Goal: Complete application form

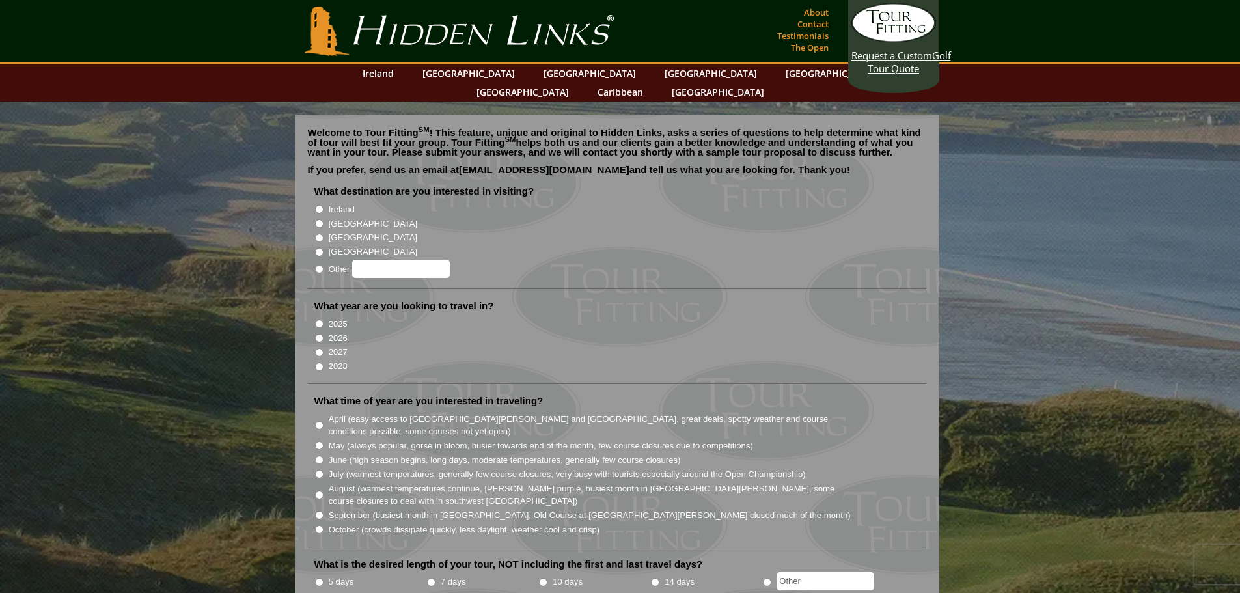
click at [318, 363] on input "2028" at bounding box center [319, 367] width 8 height 8
radio input "true"
click at [317, 219] on input "[GEOGRAPHIC_DATA]" at bounding box center [319, 223] width 8 height 8
radio input "true"
click at [318, 441] on input "May (always popular, gorse in bloom, busier towards end of the month, few cours…" at bounding box center [319, 445] width 8 height 8
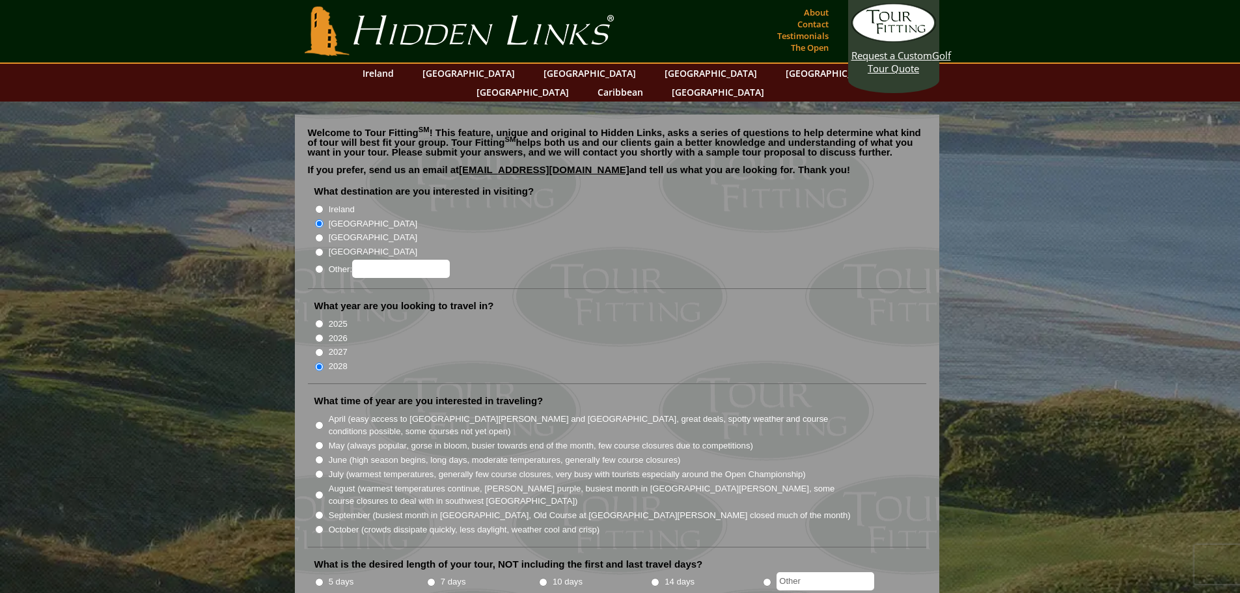
radio input "true"
click at [322, 578] on input "5 days" at bounding box center [319, 582] width 8 height 8
radio input "true"
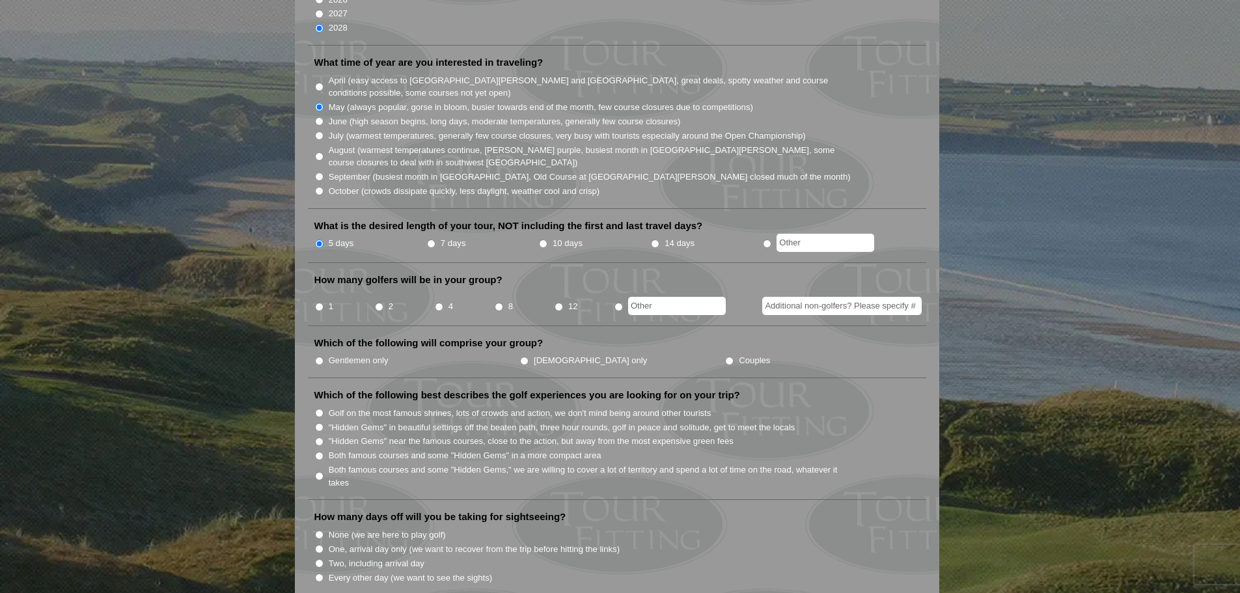
scroll to position [346, 0]
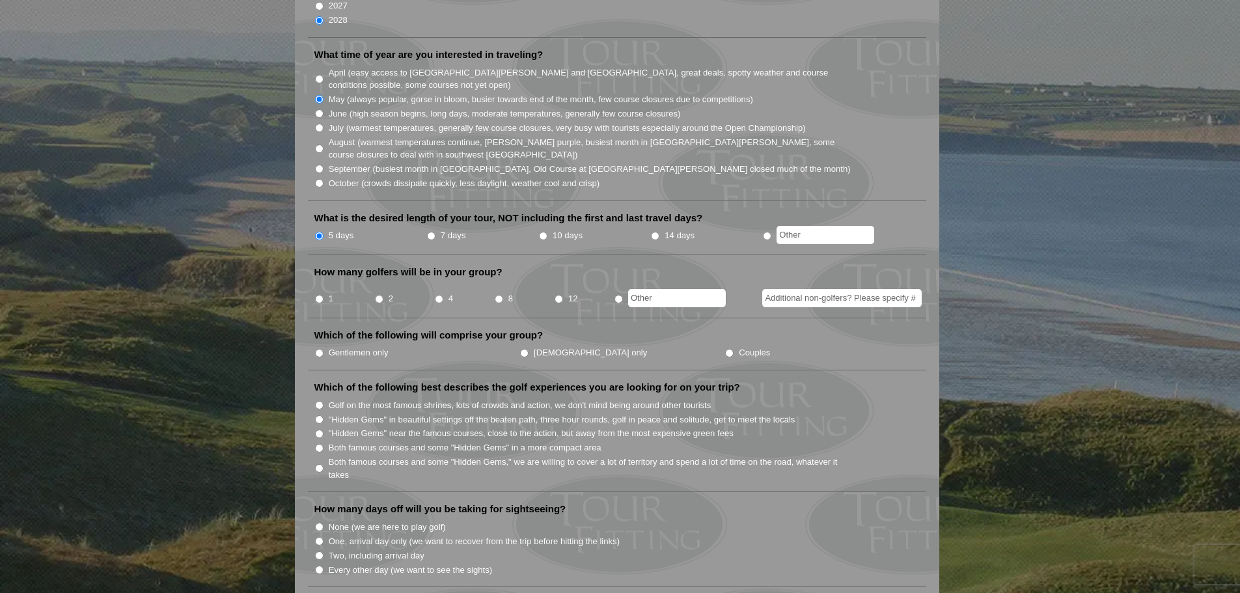
click at [440, 295] on input "4" at bounding box center [439, 299] width 8 height 8
radio input "true"
click at [910, 289] on input "Additional non-golfers? Please specify #" at bounding box center [842, 298] width 160 height 18
type input "4"
click at [907, 292] on li "How many golfers will be in your group? 1 2 4 8 12 4" at bounding box center [617, 292] width 619 height 53
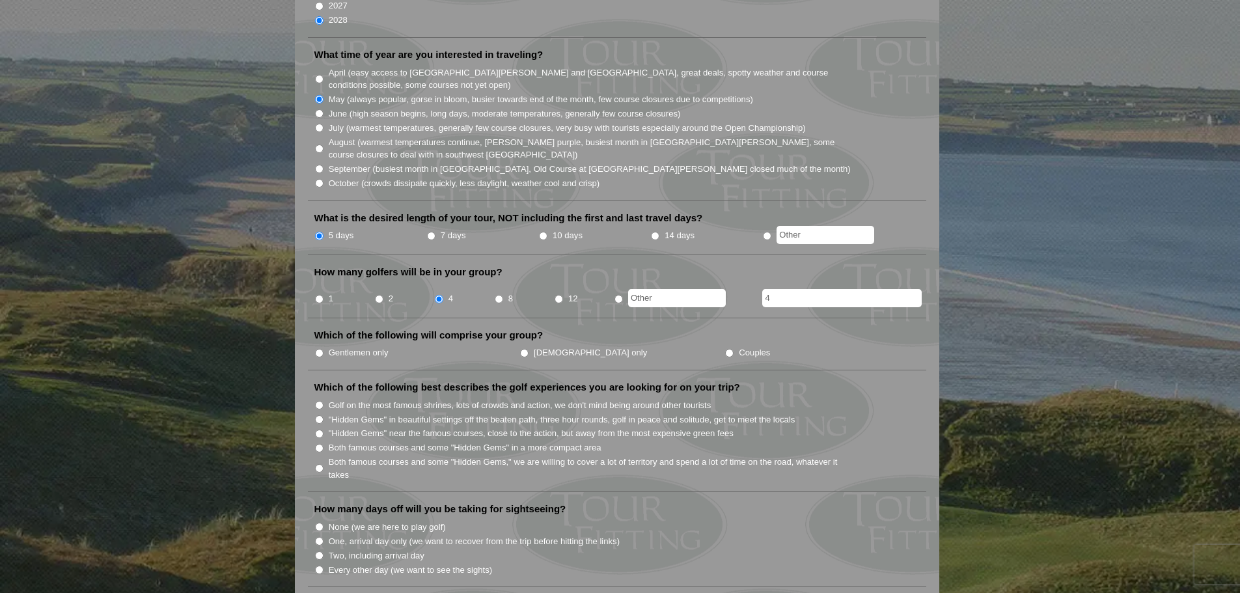
click at [725, 349] on input "Couples" at bounding box center [729, 353] width 8 height 8
radio input "true"
click at [317, 401] on input "Golf on the most famous shrines, lots of crowds and action, we don't mind being…" at bounding box center [319, 405] width 8 height 8
radio input "true"
click at [320, 537] on input "One, arrival day only (we want to recover from the trip before hitting the link…" at bounding box center [319, 541] width 8 height 8
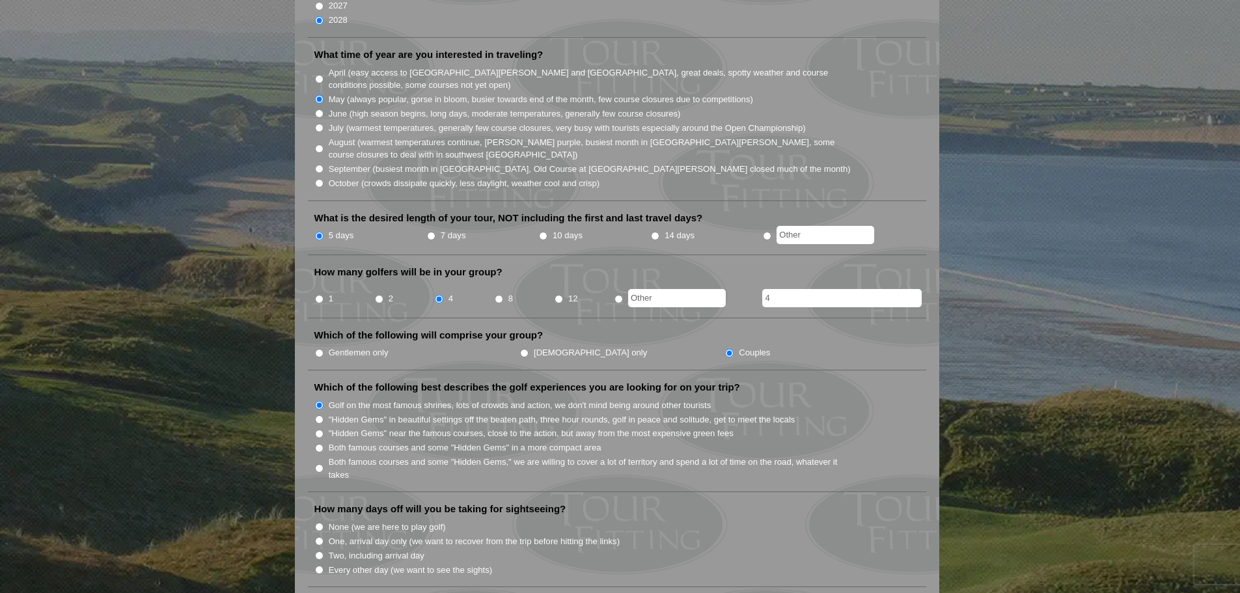
radio input "true"
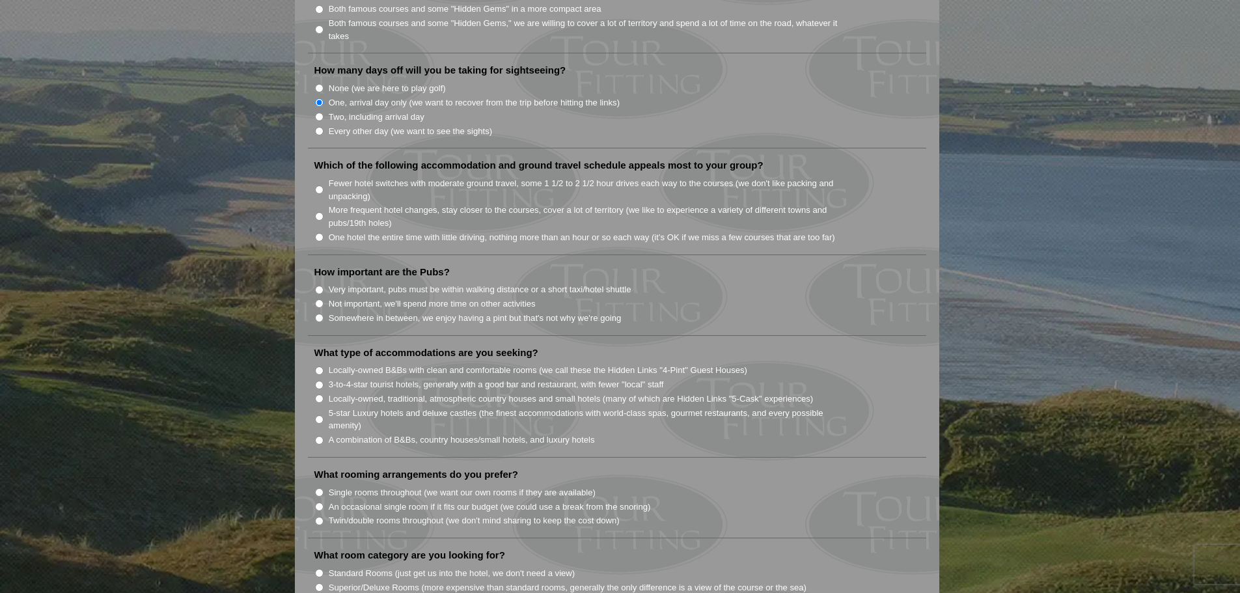
scroll to position [801, 0]
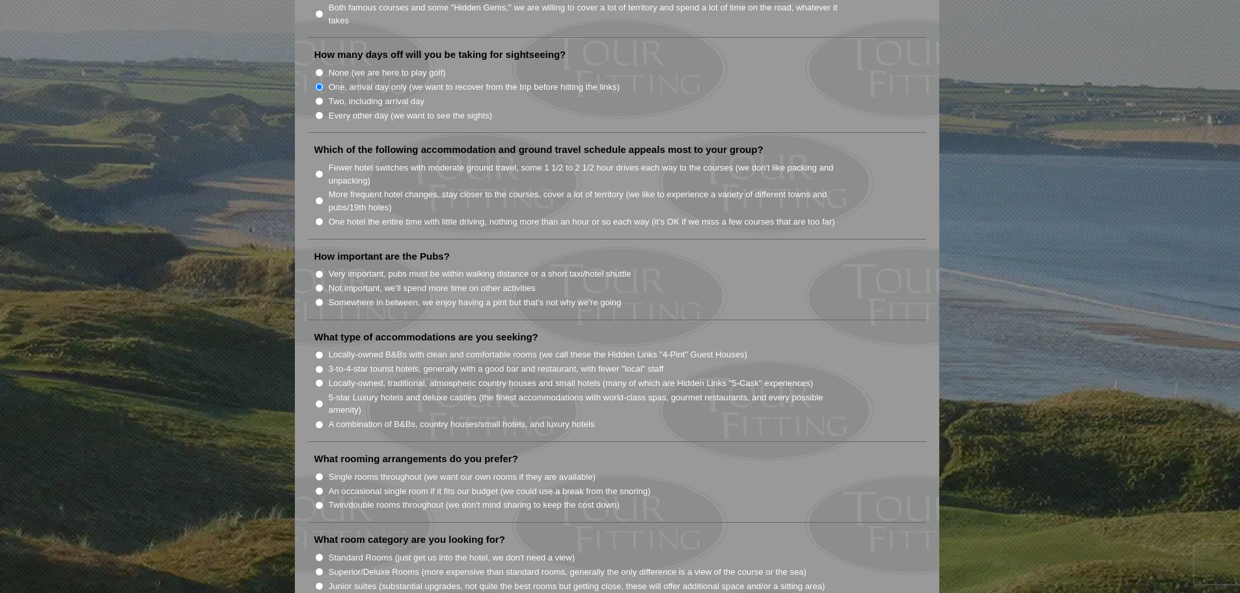
click at [322, 170] on input "Fewer hotel switches with moderate ground travel, some 1 1/2 to 2 1/2 hour driv…" at bounding box center [319, 174] width 8 height 8
radio input "true"
click at [322, 270] on input "Very important, pubs must be within walking distance or a short taxi/hotel shut…" at bounding box center [319, 274] width 8 height 8
radio input "true"
click at [316, 379] on input "Locally-owned, traditional, atmospheric country houses and small hotels (many o…" at bounding box center [319, 383] width 8 height 8
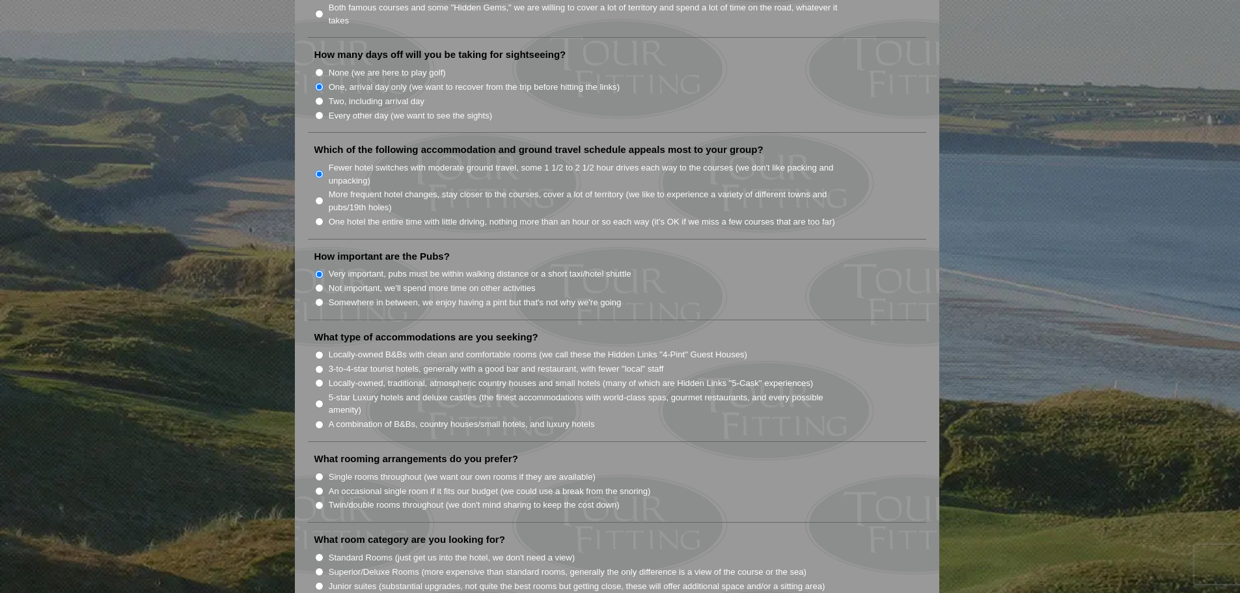
radio input "true"
click at [322, 473] on input "Single rooms throughout (we want our own rooms if they are available)" at bounding box center [319, 477] width 8 height 8
radio input "true"
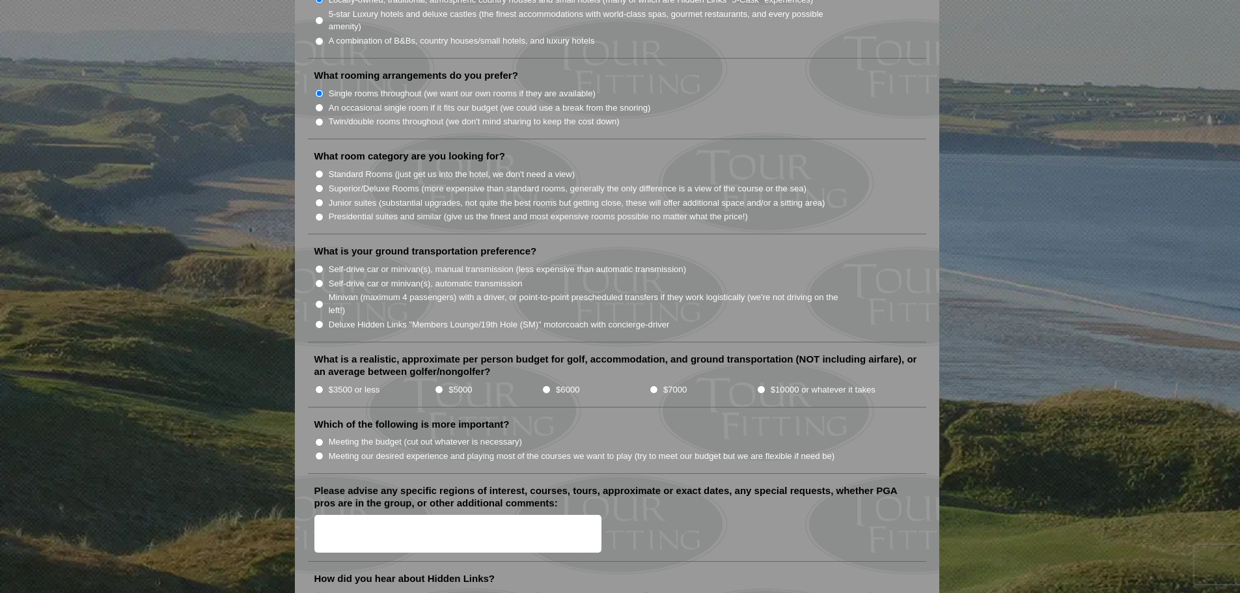
scroll to position [1187, 0]
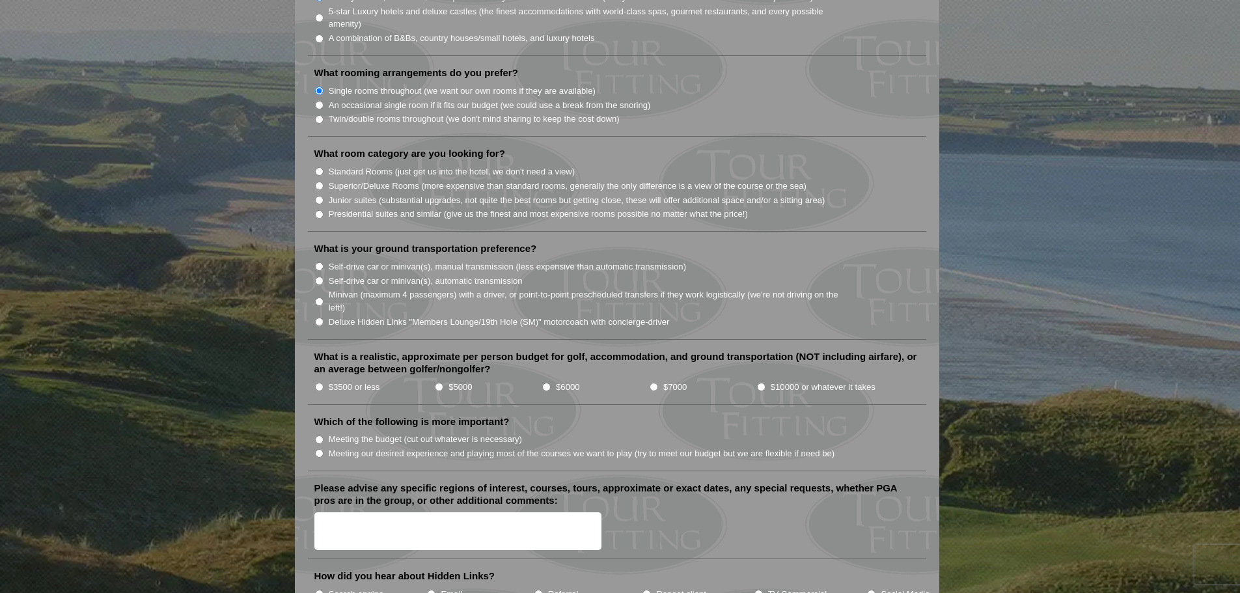
click at [323, 182] on input "Superior/Deluxe Rooms (more expensive than standard rooms, generally the only d…" at bounding box center [319, 186] width 8 height 8
radio input "true"
click at [319, 318] on input "Deluxe Hidden Links "Members Lounge/19th Hole (SM)" motorcoach with concierge-d…" at bounding box center [319, 322] width 8 height 8
radio input "true"
click at [322, 449] on input "Meeting our desired experience and playing most of the courses we want to play …" at bounding box center [319, 453] width 8 height 8
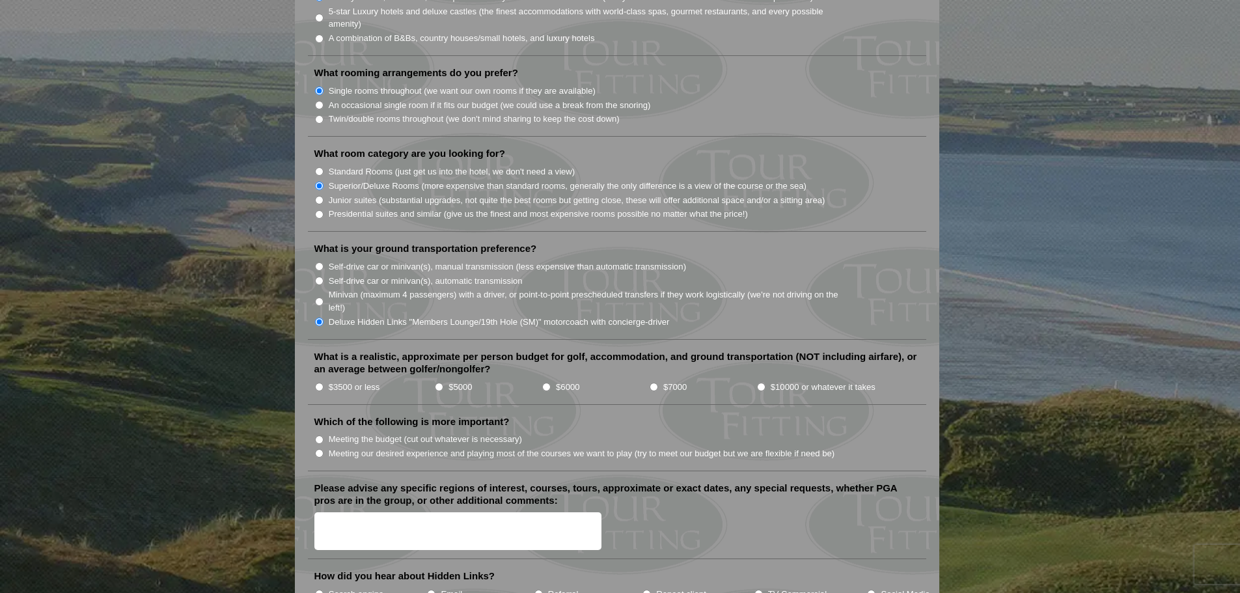
radio input "true"
click at [311, 574] on li "How did you hear about Hidden Links? Search engine Email Referral Repeat client…" at bounding box center [617, 591] width 619 height 42
click at [316, 590] on input "Search engine" at bounding box center [319, 594] width 8 height 8
radio input "true"
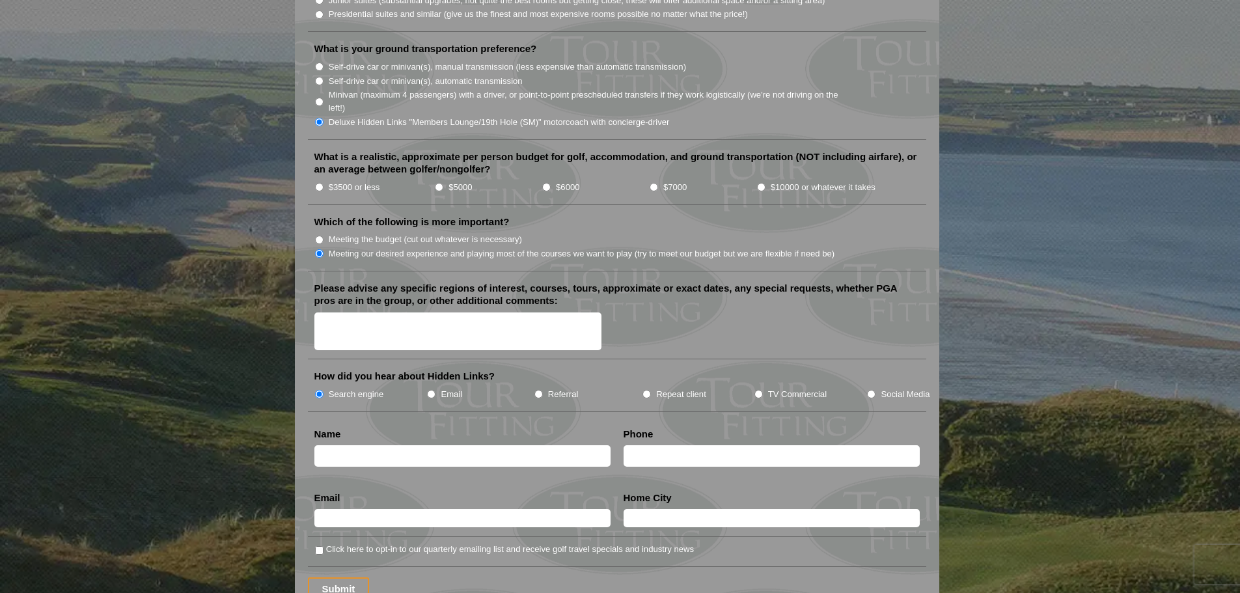
scroll to position [1447, 0]
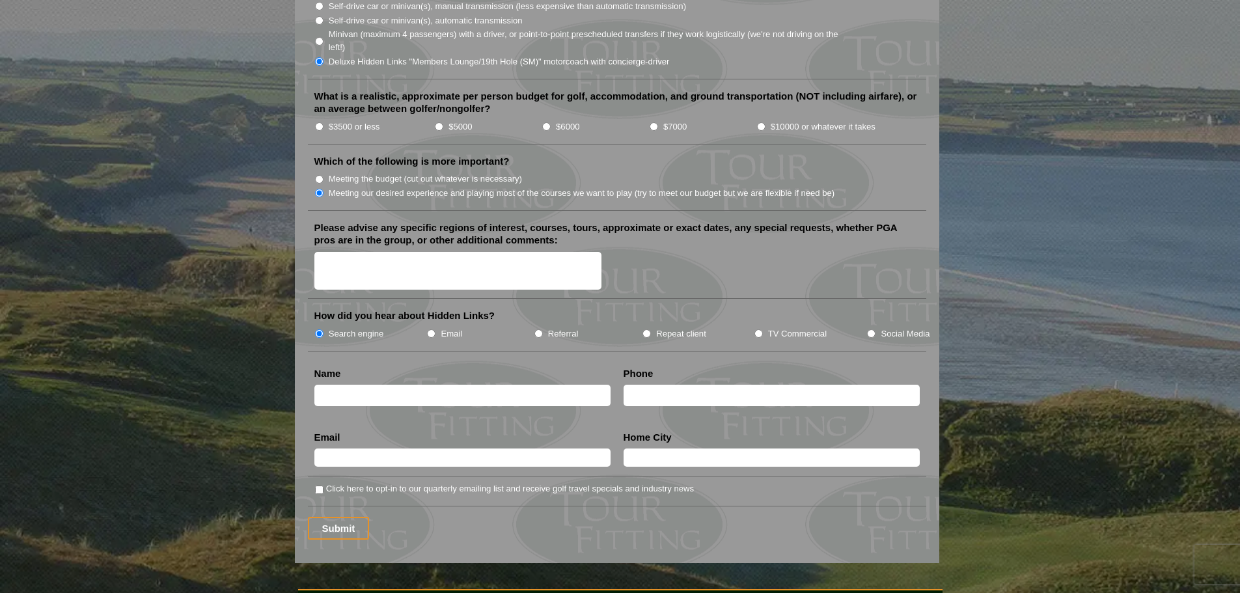
click at [428, 385] on input "text" at bounding box center [462, 395] width 296 height 21
type input "[PERSON_NAME]"
type input "8178796334"
type input "[EMAIL_ADDRESS][DOMAIN_NAME]"
click at [662, 449] on input "[PERSON_NAME]" at bounding box center [772, 458] width 296 height 18
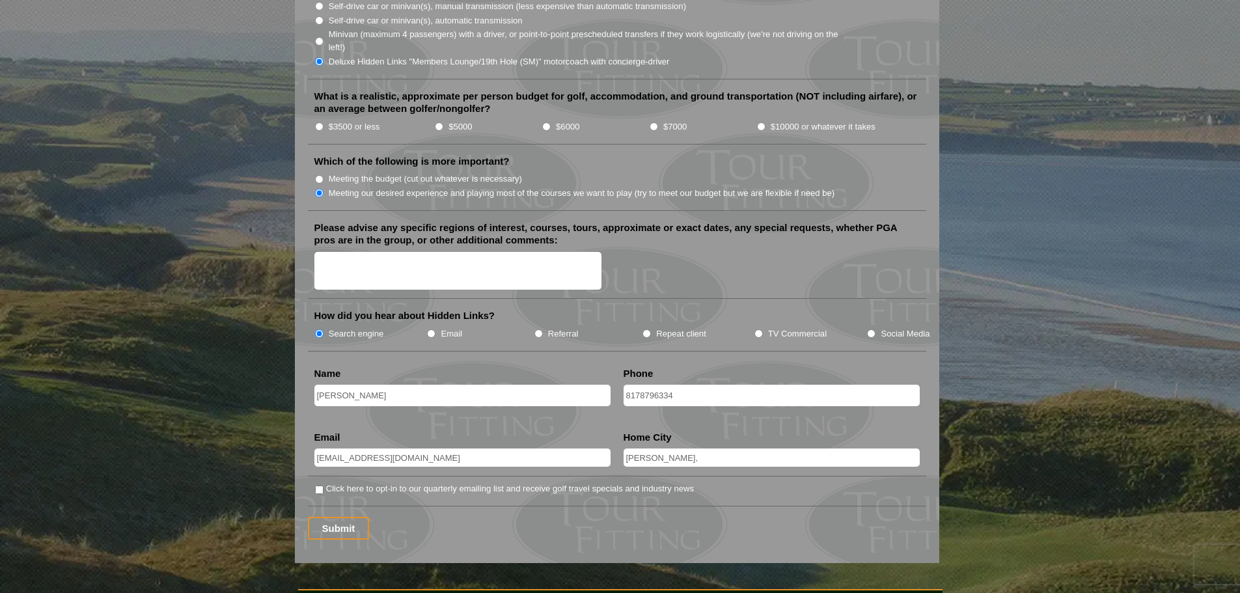
click at [662, 449] on input "[PERSON_NAME]," at bounding box center [772, 458] width 296 height 18
type input "Rogers, [GEOGRAPHIC_DATA]"
click at [800, 252] on div at bounding box center [617, 272] width 606 height 40
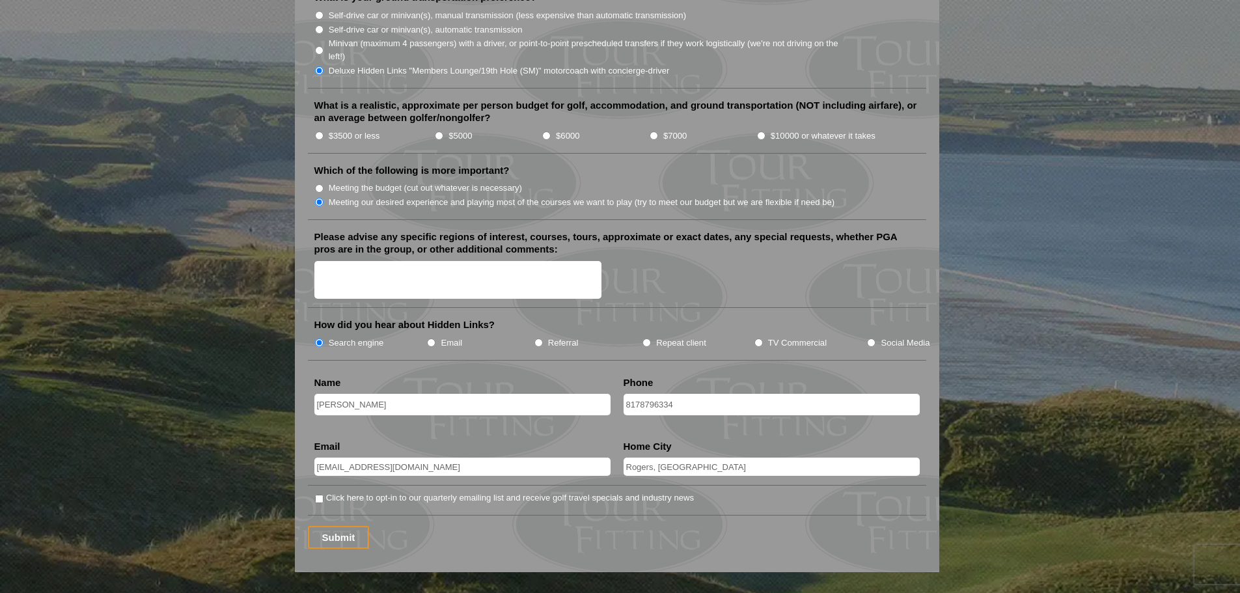
scroll to position [1437, 0]
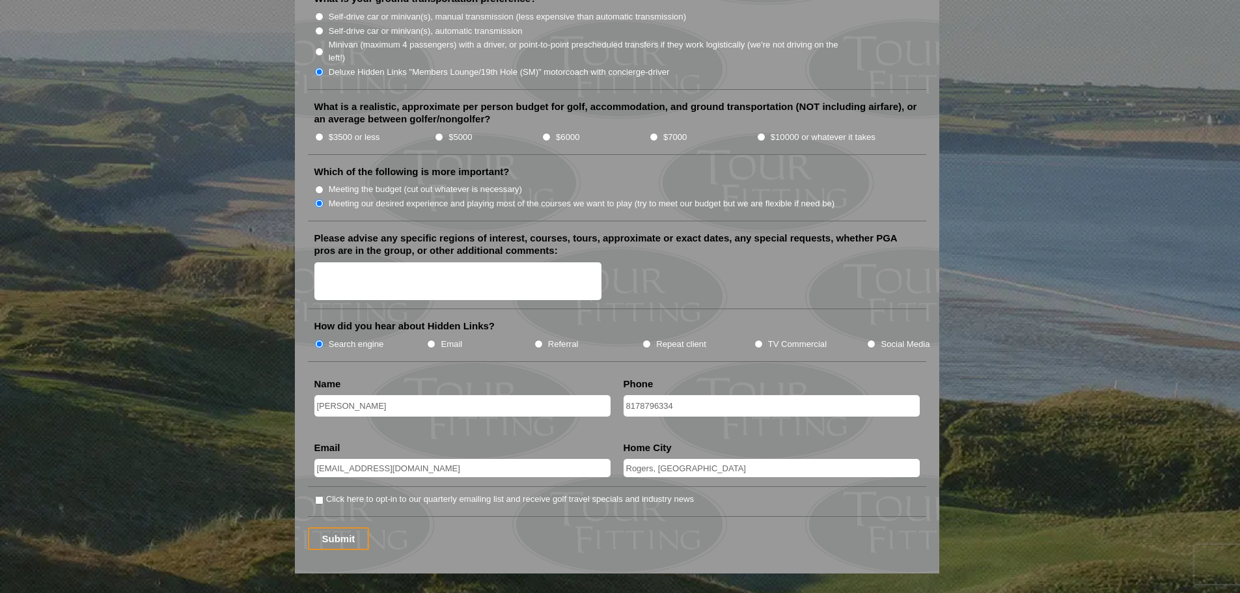
click at [564, 262] on textarea "Please advise any specific regions of interest, courses, tours, approximate or …" at bounding box center [458, 281] width 288 height 38
type textarea "St. [PERSON_NAME]'s Old Course is the primary focus. Other courses are"
click at [549, 133] on input "$6000" at bounding box center [546, 137] width 8 height 8
radio input "true"
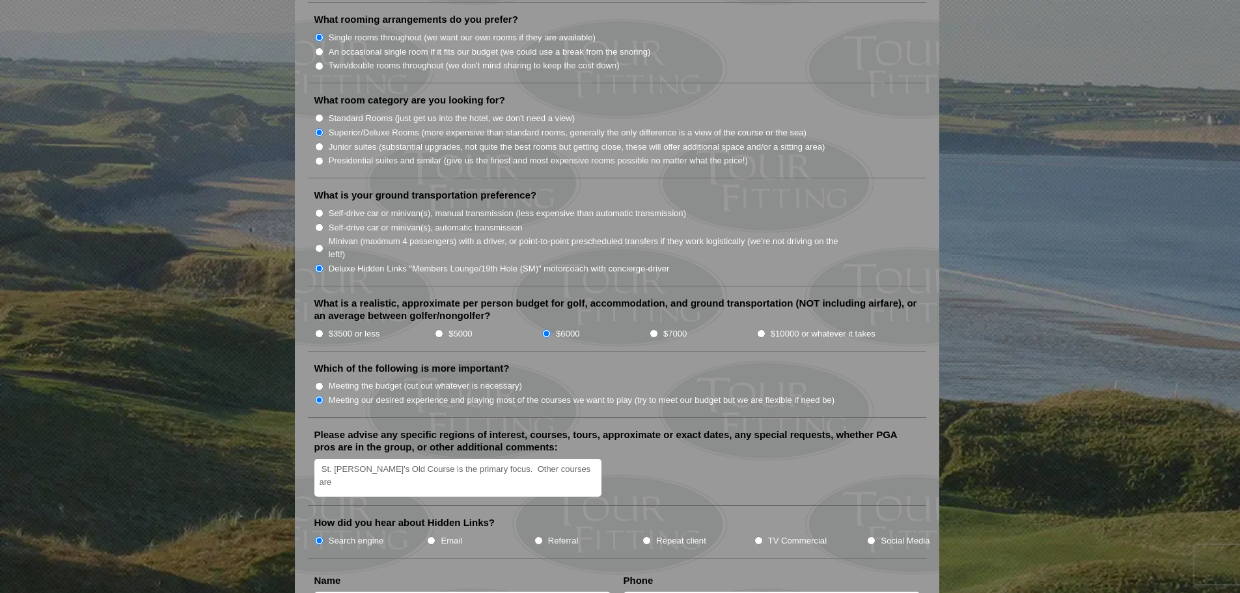
scroll to position [1238, 0]
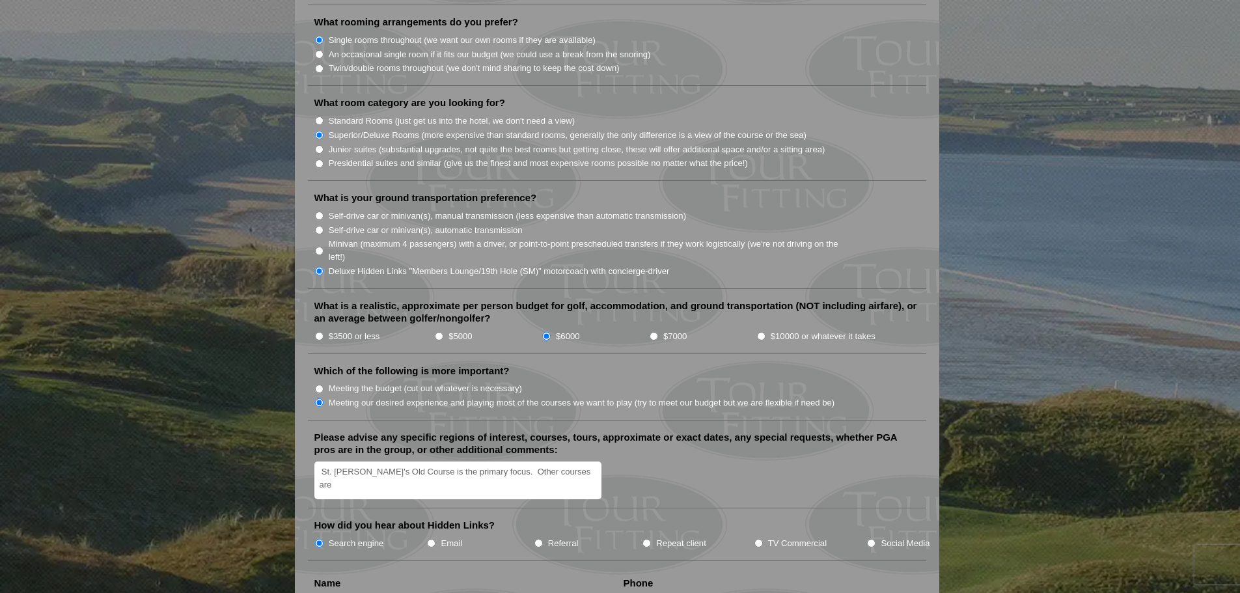
click at [321, 247] on input "Minivan (maximum 4 passengers) with a driver, or point-to-point prescheduled tr…" at bounding box center [319, 251] width 8 height 8
radio input "true"
click at [321, 247] on input "Minivan (maximum 4 passengers) with a driver, or point-to-point prescheduled tr…" at bounding box center [319, 251] width 8 height 8
click at [320, 226] on input "Self-drive car or minivan(s), automatic transmission" at bounding box center [319, 230] width 8 height 8
radio input "true"
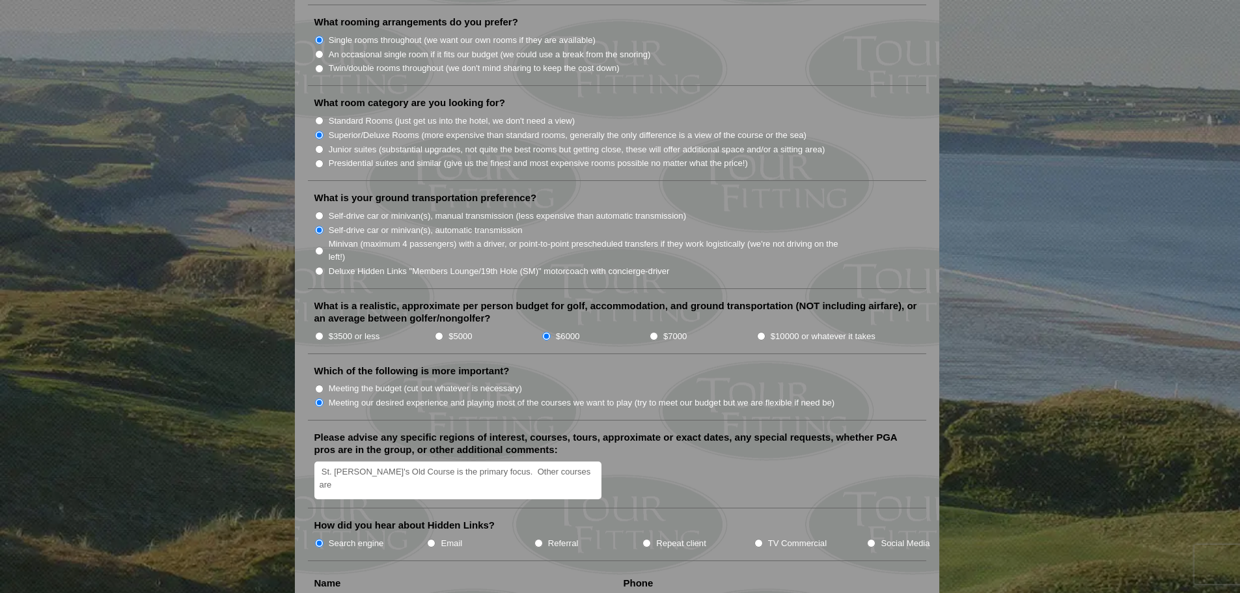
click at [574, 462] on textarea "St. [PERSON_NAME]'s Old Course is the primary focus. Other courses are" at bounding box center [458, 481] width 288 height 38
drag, startPoint x: 370, startPoint y: 469, endPoint x: 552, endPoint y: 475, distance: 182.4
click at [552, 475] on textarea "St. [PERSON_NAME]'s Old Course is the primary focus. Other courses such as [GEO…" at bounding box center [458, 481] width 288 height 38
click at [399, 468] on textarea "St. [PERSON_NAME]'s Old Course is the primary focus. Other courses such as [GEO…" at bounding box center [458, 481] width 288 height 38
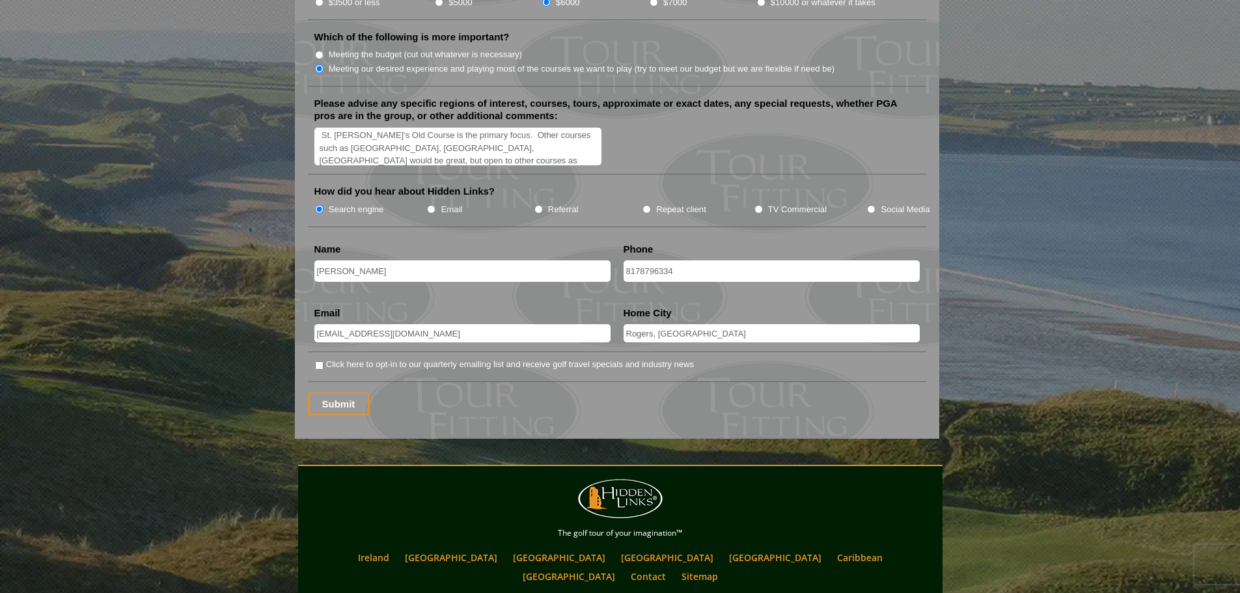
scroll to position [1564, 0]
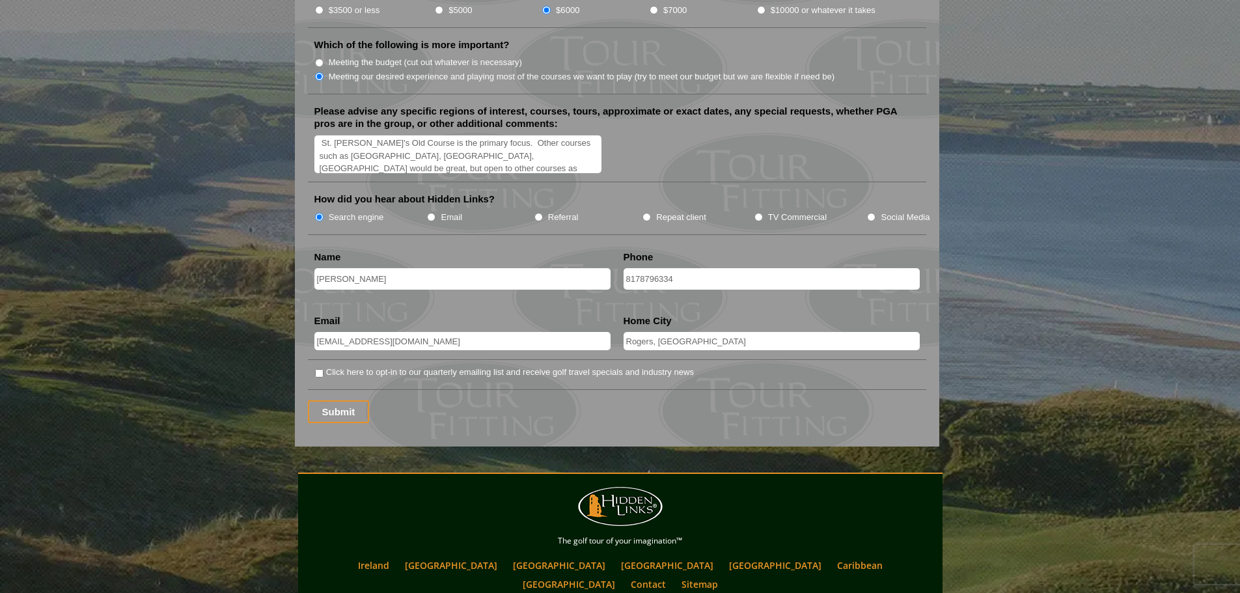
click at [442, 155] on textarea "St. [PERSON_NAME]'s Old Course is the primary focus. Other courses such as [GEO…" at bounding box center [458, 154] width 288 height 38
click at [393, 136] on textarea "St. [PERSON_NAME]'s Old Course is the primary focus. Other courses such as [GEO…" at bounding box center [458, 154] width 288 height 38
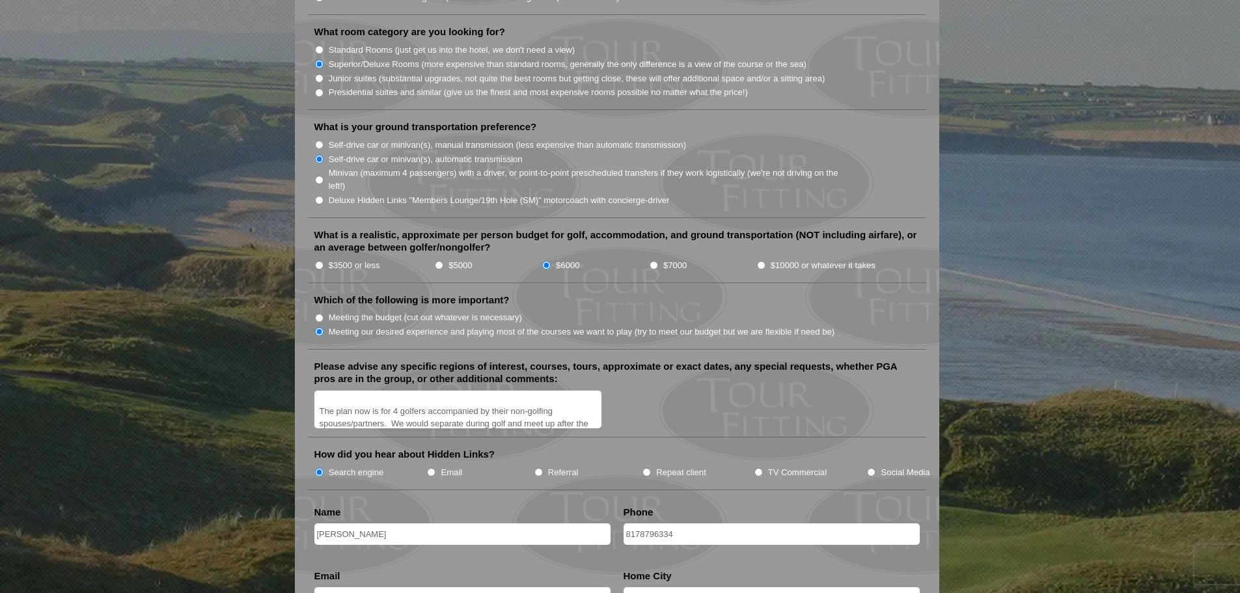
scroll to position [1309, 0]
click at [601, 393] on textarea "St. [PERSON_NAME]'s Old Course is the primary focus. Other courses such as [GEO…" at bounding box center [458, 409] width 288 height 38
click at [566, 400] on textarea "St. [PERSON_NAME]'s Old Course is the primary focus. Other courses such as [GEO…" at bounding box center [458, 409] width 288 height 38
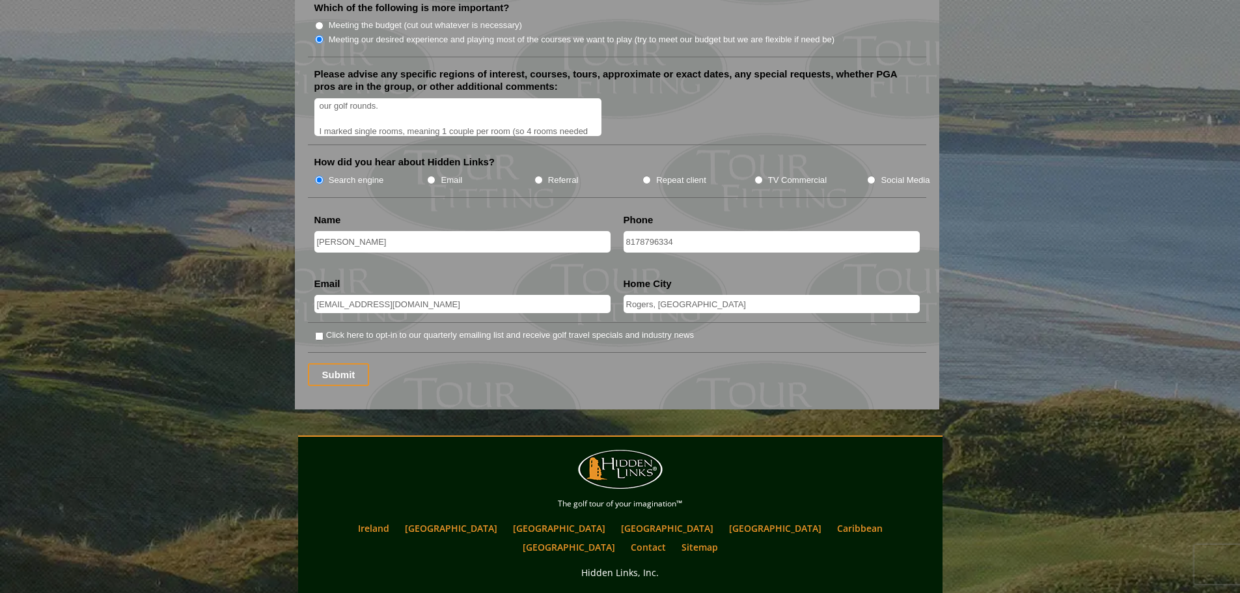
scroll to position [1602, 0]
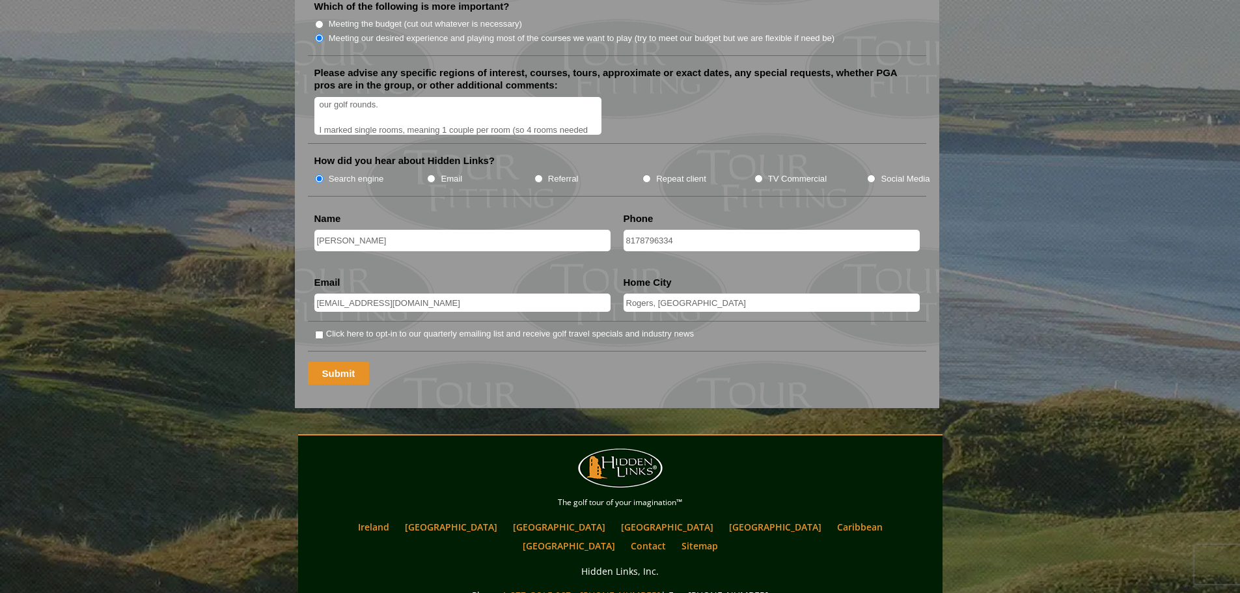
type textarea "St. [PERSON_NAME]'s Old Course is the primary focus. Other courses such as [GEO…"
click at [346, 362] on input "Submit" at bounding box center [339, 373] width 62 height 23
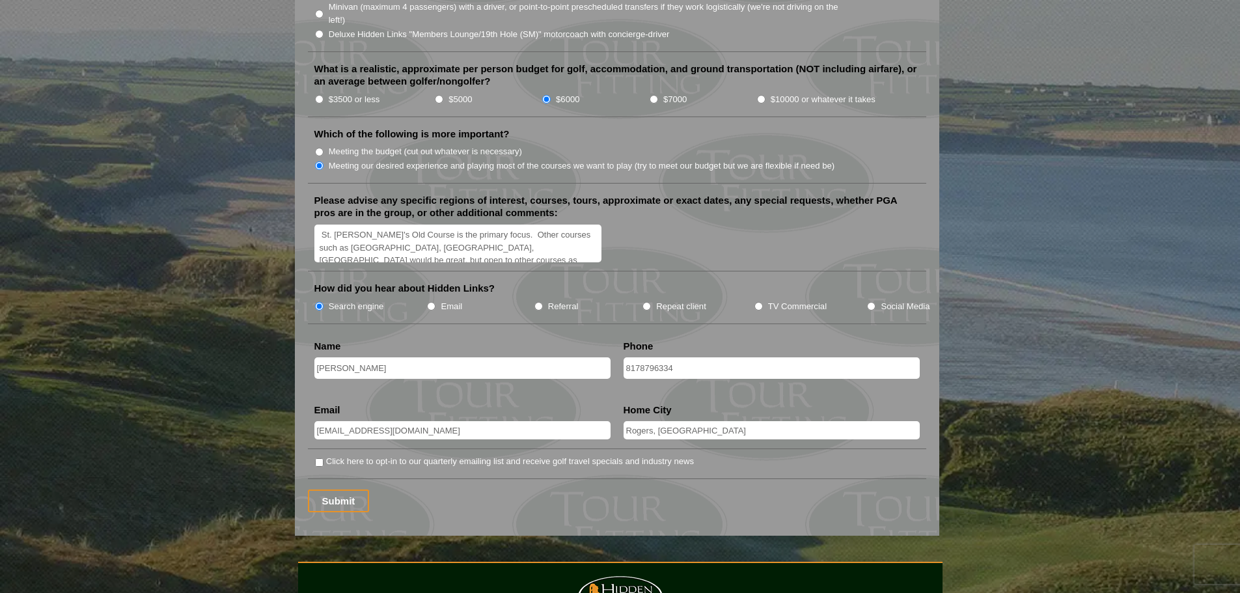
scroll to position [1509, 0]
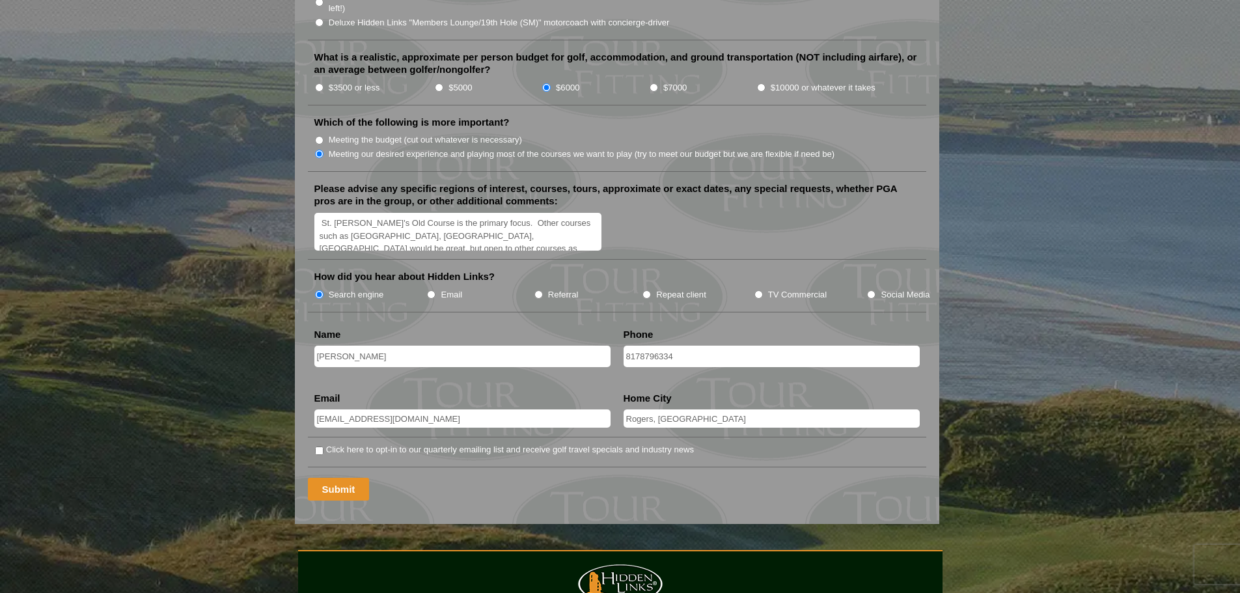
click at [345, 478] on input "Submit" at bounding box center [339, 489] width 62 height 23
